Goal: Task Accomplishment & Management: Manage account settings

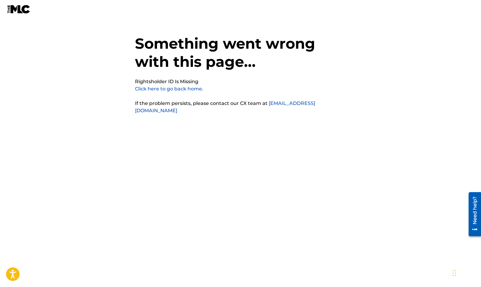
click at [164, 90] on link "Click here to go back home." at bounding box center [169, 89] width 68 height 6
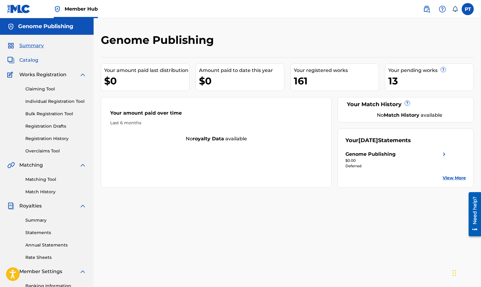
click at [32, 60] on span "Catalog" at bounding box center [28, 59] width 19 height 7
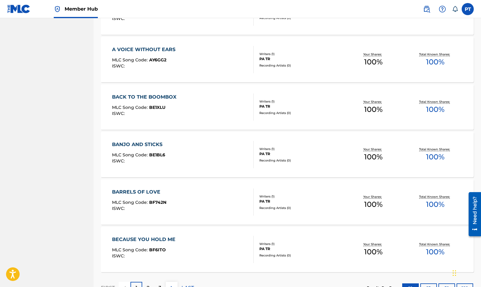
scroll to position [405, 0]
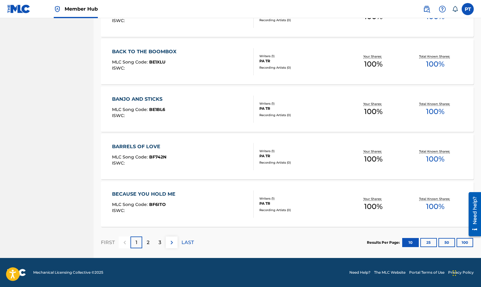
click at [156, 144] on div "BARRELS OF LOVE" at bounding box center [139, 146] width 54 height 7
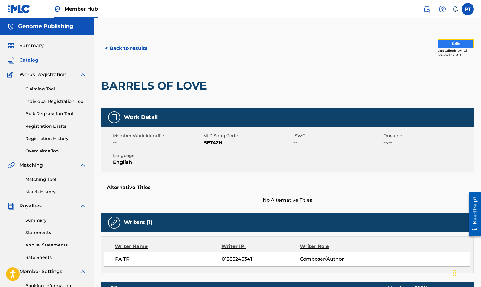
click at [452, 46] on button "Edit" at bounding box center [456, 43] width 36 height 9
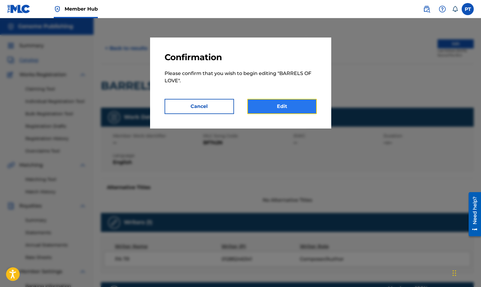
click at [275, 109] on link "Edit" at bounding box center [281, 106] width 69 height 15
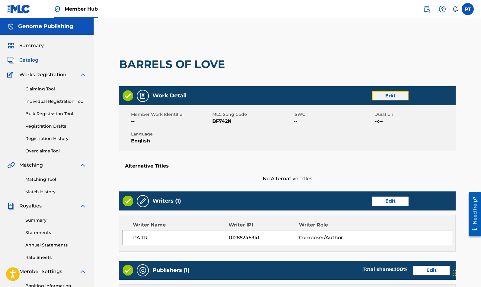
click at [398, 97] on link "Edit" at bounding box center [390, 95] width 36 height 9
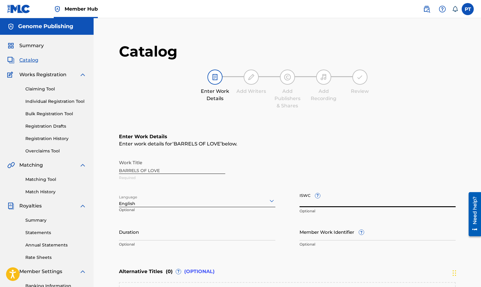
paste input "T-333.780.112-0"
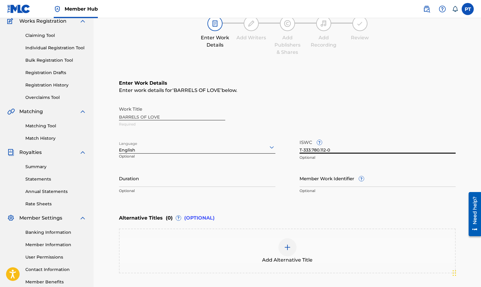
scroll to position [103, 0]
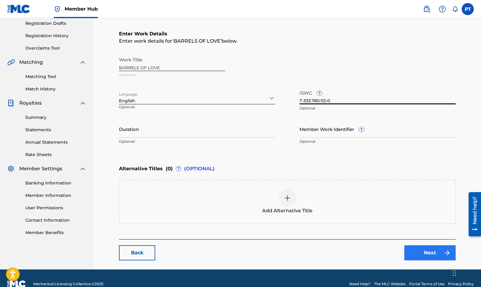
type input "T-333.780.112-0"
click at [439, 251] on link "Next" at bounding box center [429, 252] width 51 height 15
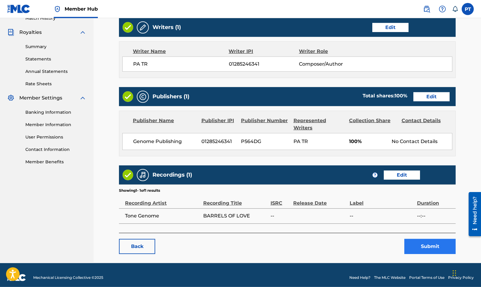
scroll to position [179, 0]
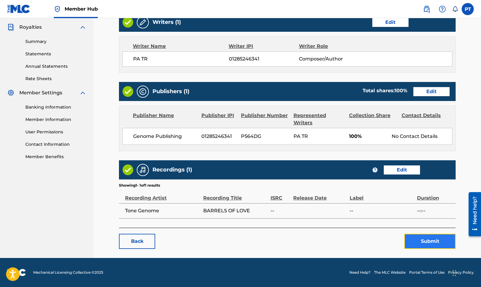
click at [435, 242] on button "Submit" at bounding box center [429, 240] width 51 height 15
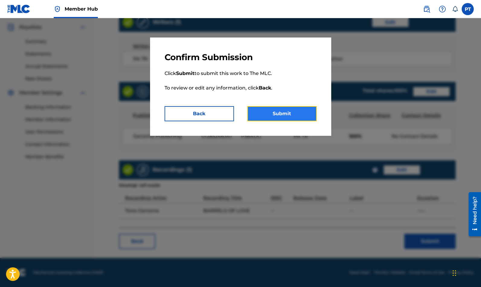
click at [291, 116] on button "Submit" at bounding box center [281, 113] width 69 height 15
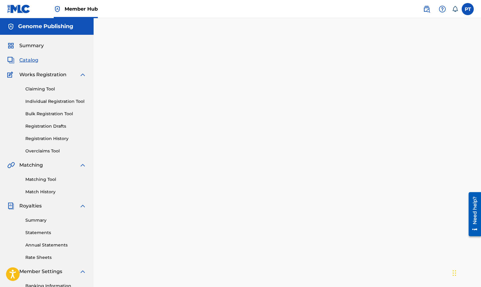
click at [35, 58] on span "Catalog" at bounding box center [28, 59] width 19 height 7
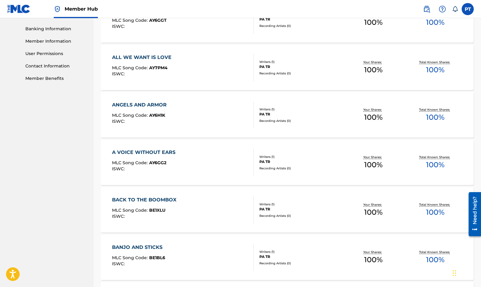
scroll to position [405, 0]
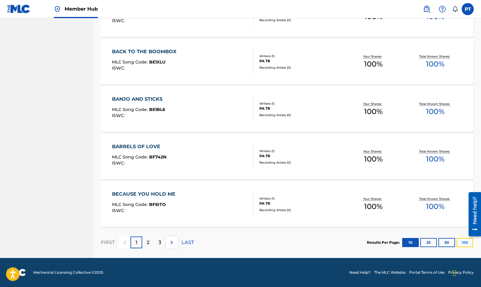
click at [464, 243] on button "100" at bounding box center [465, 242] width 17 height 9
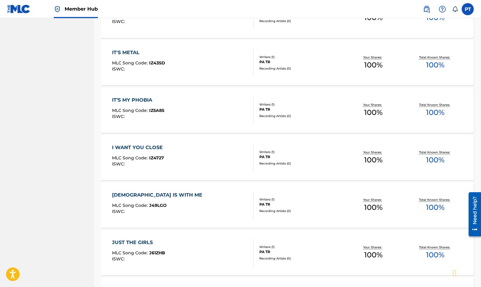
scroll to position [3836, 0]
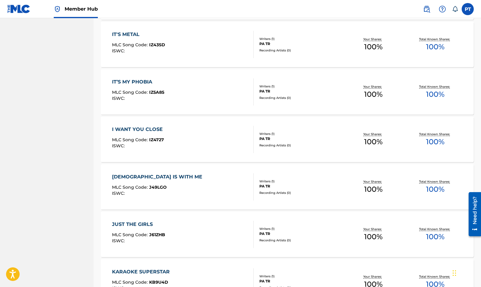
click at [184, 140] on div "I WANT YOU CLOSE MLC Song Code : IZ4727 ISWC :" at bounding box center [183, 139] width 142 height 27
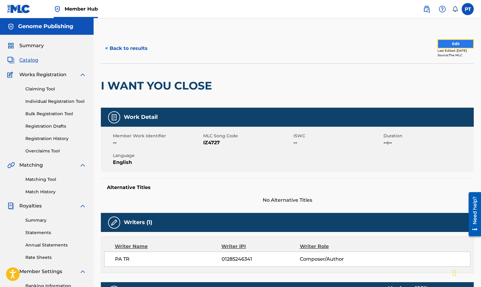
click at [449, 43] on button "Edit" at bounding box center [456, 43] width 36 height 9
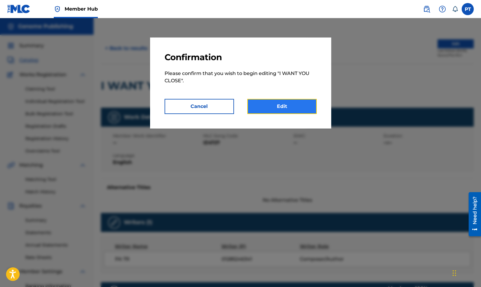
click at [293, 107] on link "Edit" at bounding box center [281, 106] width 69 height 15
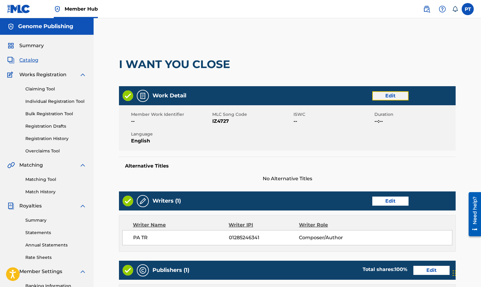
click at [381, 95] on link "Edit" at bounding box center [390, 95] width 36 height 9
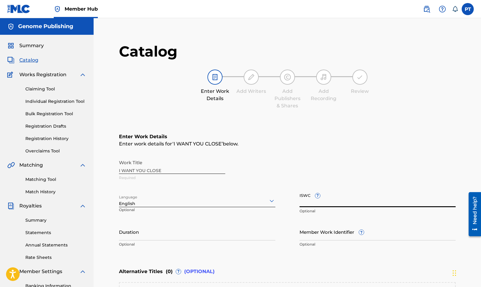
paste input "T-334.446.313-0"
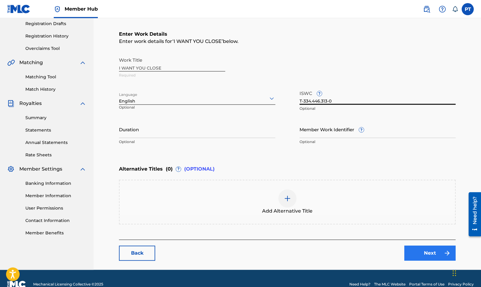
scroll to position [103, 0]
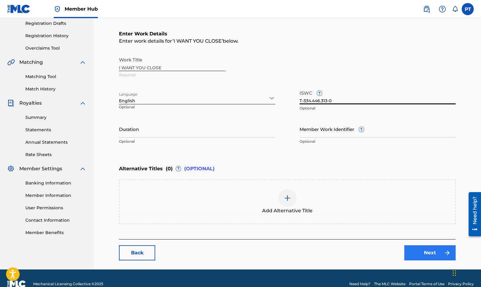
type input "T-334.446.313-0"
click at [419, 250] on link "Next" at bounding box center [429, 252] width 51 height 15
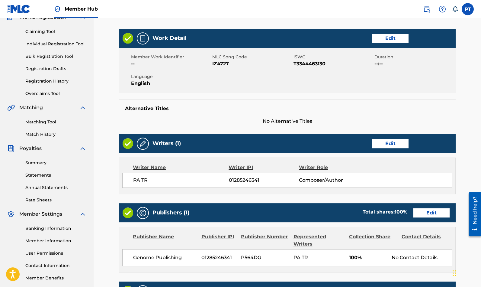
scroll to position [179, 0]
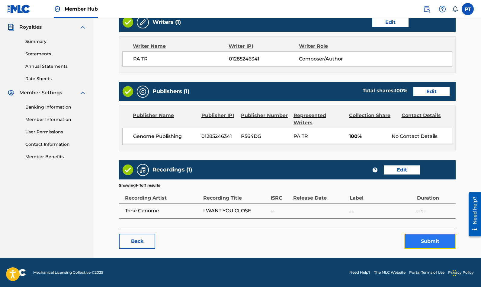
click at [428, 240] on button "Submit" at bounding box center [429, 240] width 51 height 15
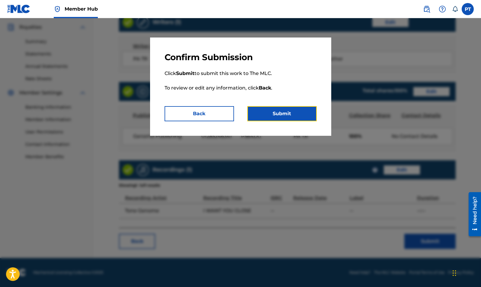
click at [281, 116] on button "Submit" at bounding box center [281, 113] width 69 height 15
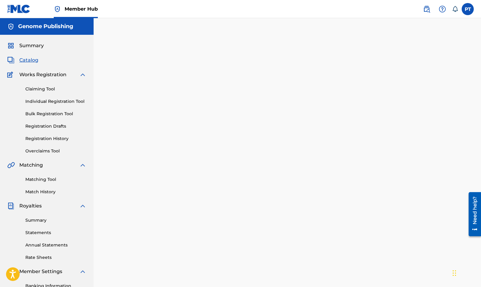
click at [30, 59] on span "Catalog" at bounding box center [28, 59] width 19 height 7
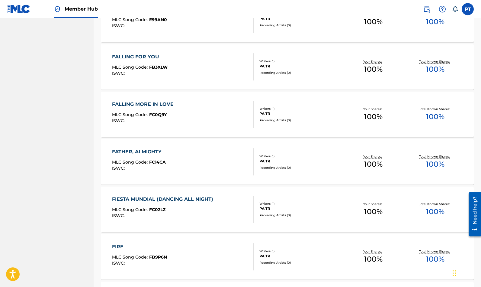
scroll to position [1900, 0]
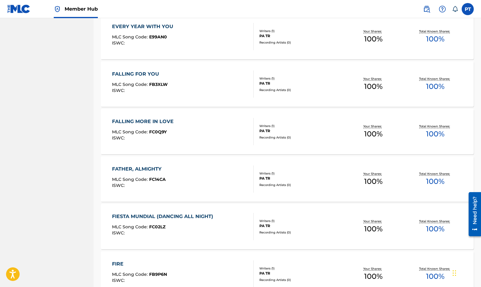
click at [176, 85] on div "FALLING FOR YOU MLC Song Code : FB3XLW ISWC :" at bounding box center [183, 83] width 142 height 27
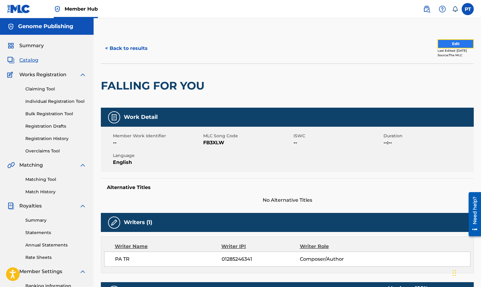
click at [441, 43] on button "Edit" at bounding box center [456, 43] width 36 height 9
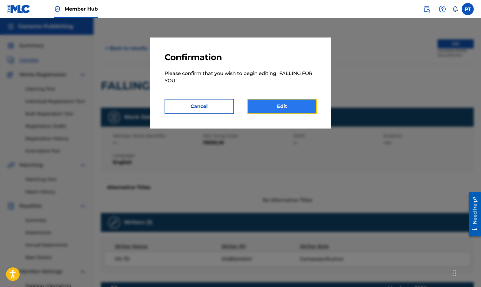
click at [286, 108] on link "Edit" at bounding box center [281, 106] width 69 height 15
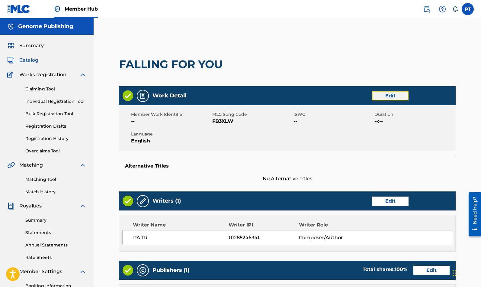
click at [395, 98] on link "Edit" at bounding box center [390, 95] width 36 height 9
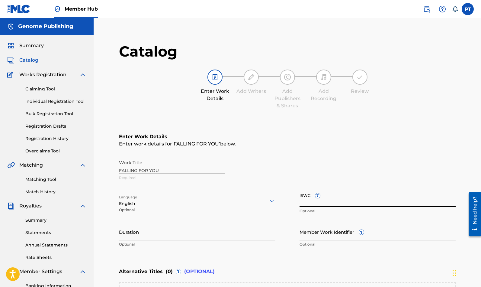
paste input "T-335.295.622-6"
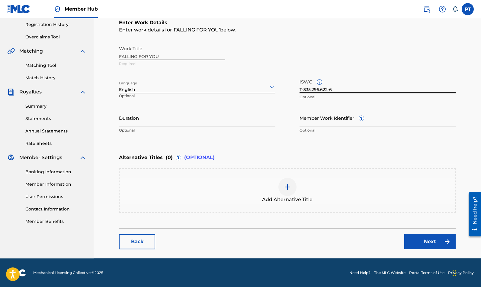
scroll to position [114, 0]
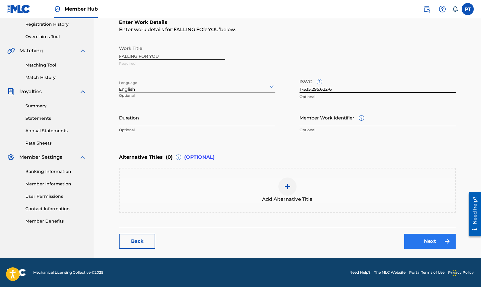
type input "T-335.295.622-6"
click at [423, 241] on link "Next" at bounding box center [429, 240] width 51 height 15
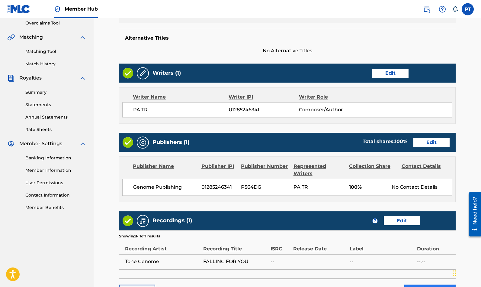
scroll to position [179, 0]
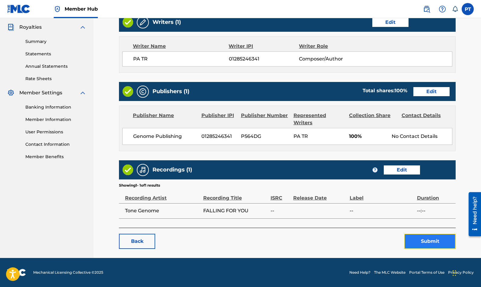
click at [422, 241] on button "Submit" at bounding box center [429, 240] width 51 height 15
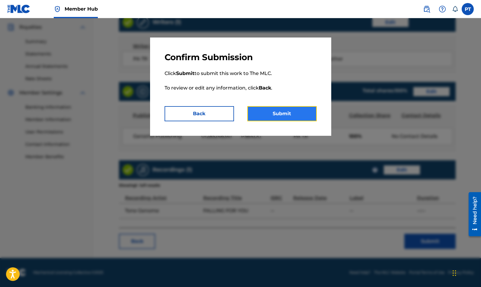
click at [293, 114] on button "Submit" at bounding box center [281, 113] width 69 height 15
